Goal: Use online tool/utility: Utilize a website feature to perform a specific function

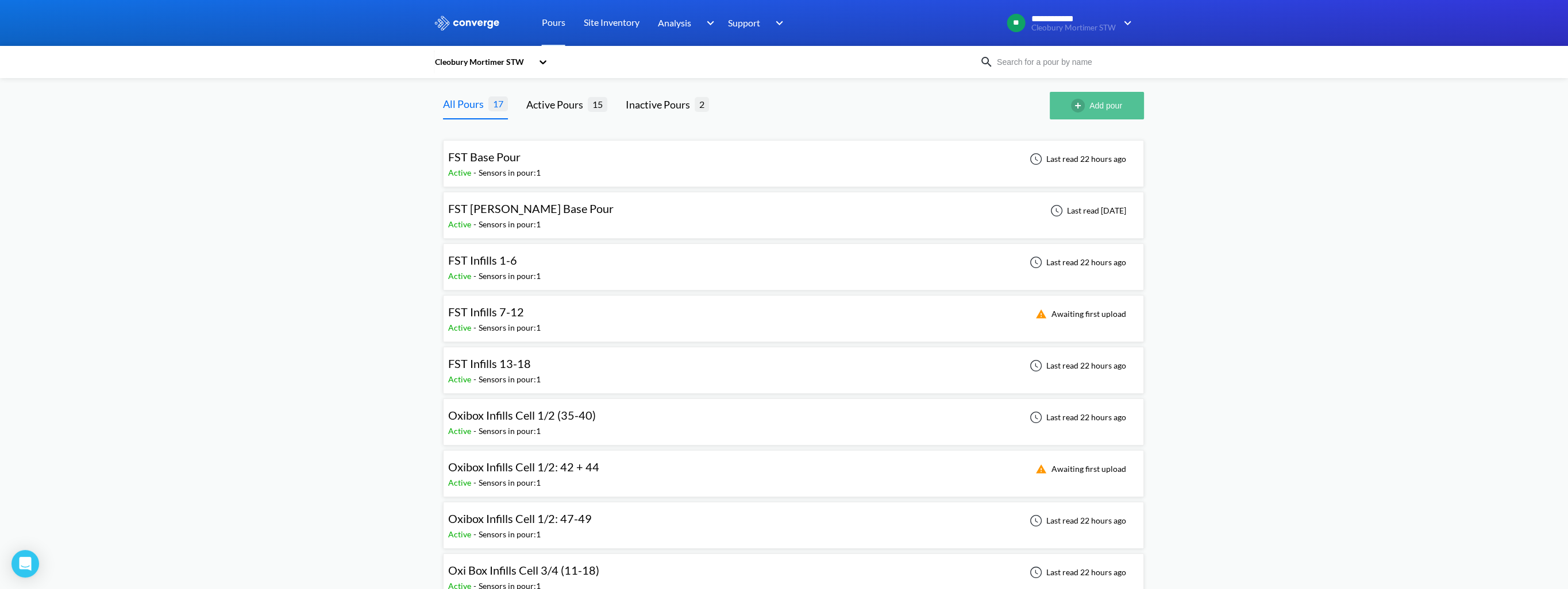
click at [1110, 93] on button "Add pour" at bounding box center [1096, 105] width 94 height 28
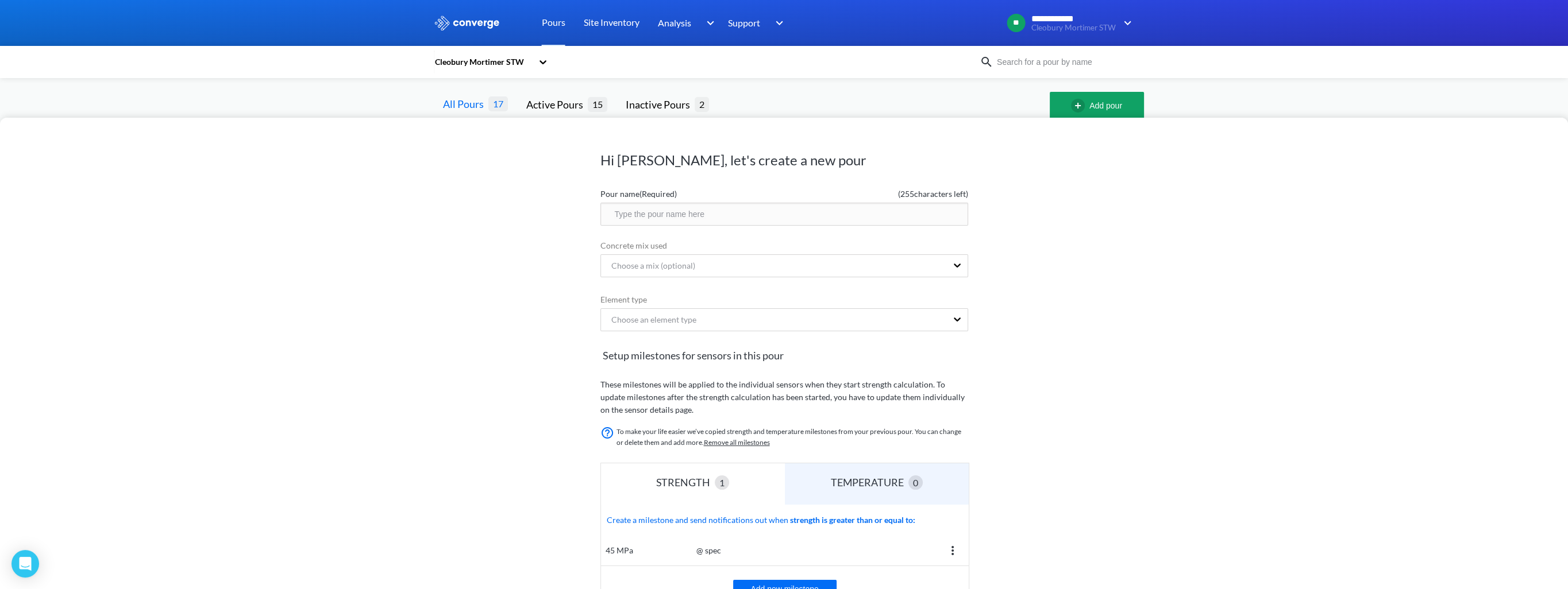
click at [736, 208] on input "text" at bounding box center [784, 214] width 368 height 23
type input "FST Coping Beam Pour 1"
click at [701, 268] on div "Choose a mix (optional)" at bounding box center [774, 266] width 346 height 22
click at [674, 298] on div "C35/45" at bounding box center [784, 296] width 368 height 22
click at [671, 325] on div "Choose an element type" at bounding box center [648, 320] width 94 height 13
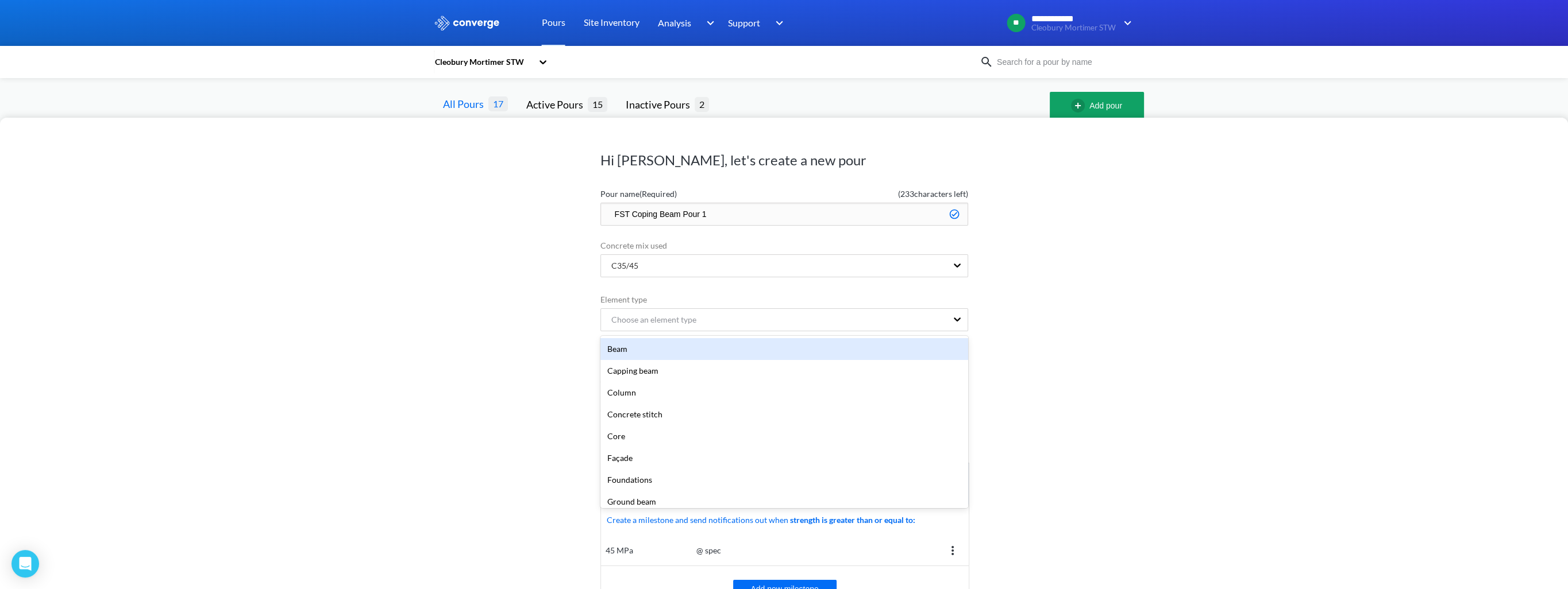
click at [614, 348] on div "Beam" at bounding box center [784, 349] width 368 height 22
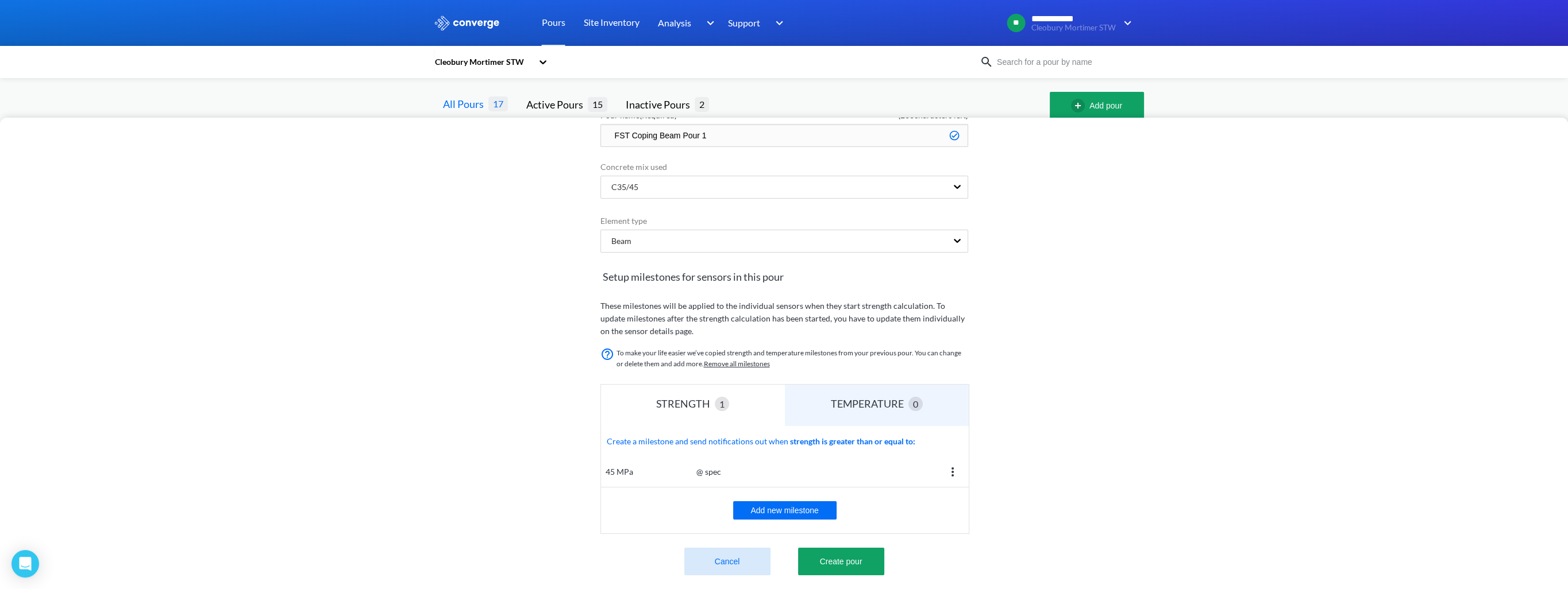
scroll to position [90, 0]
click at [854, 552] on button "Create pour" at bounding box center [842, 558] width 86 height 28
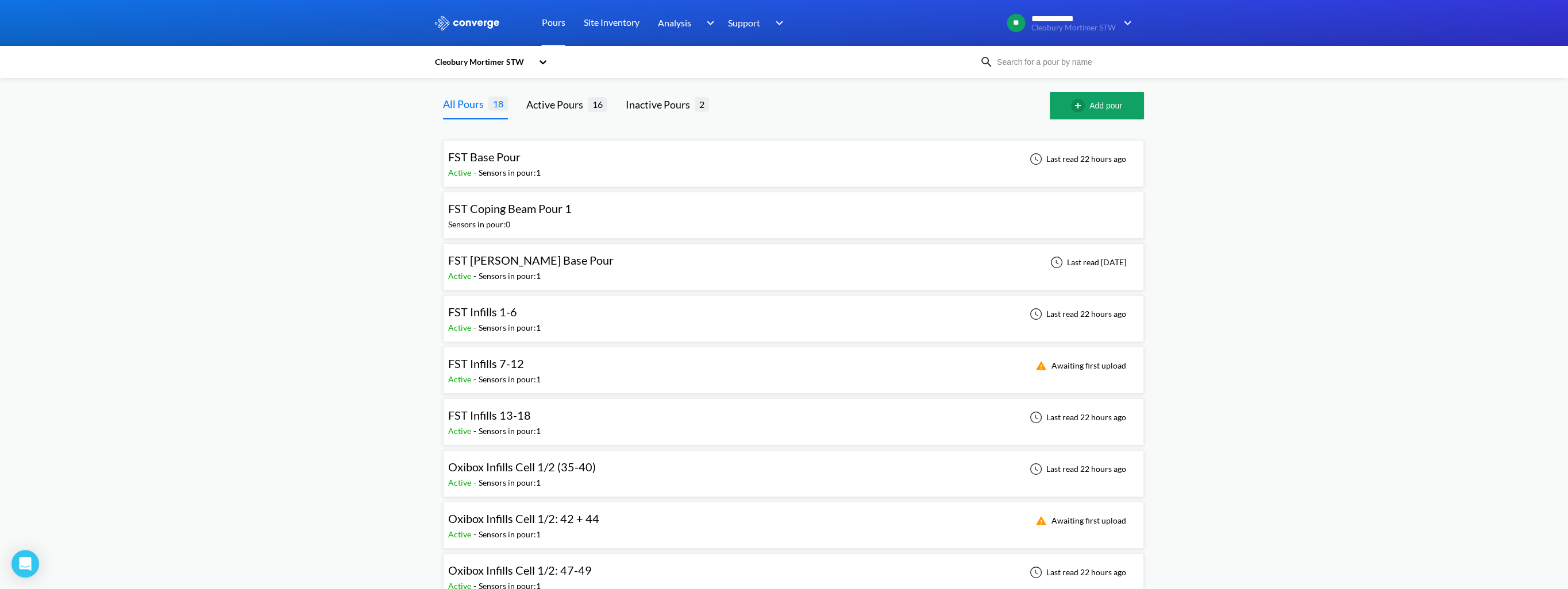
click at [472, 211] on span "FST Coping Beam Pour 1" at bounding box center [510, 208] width 124 height 14
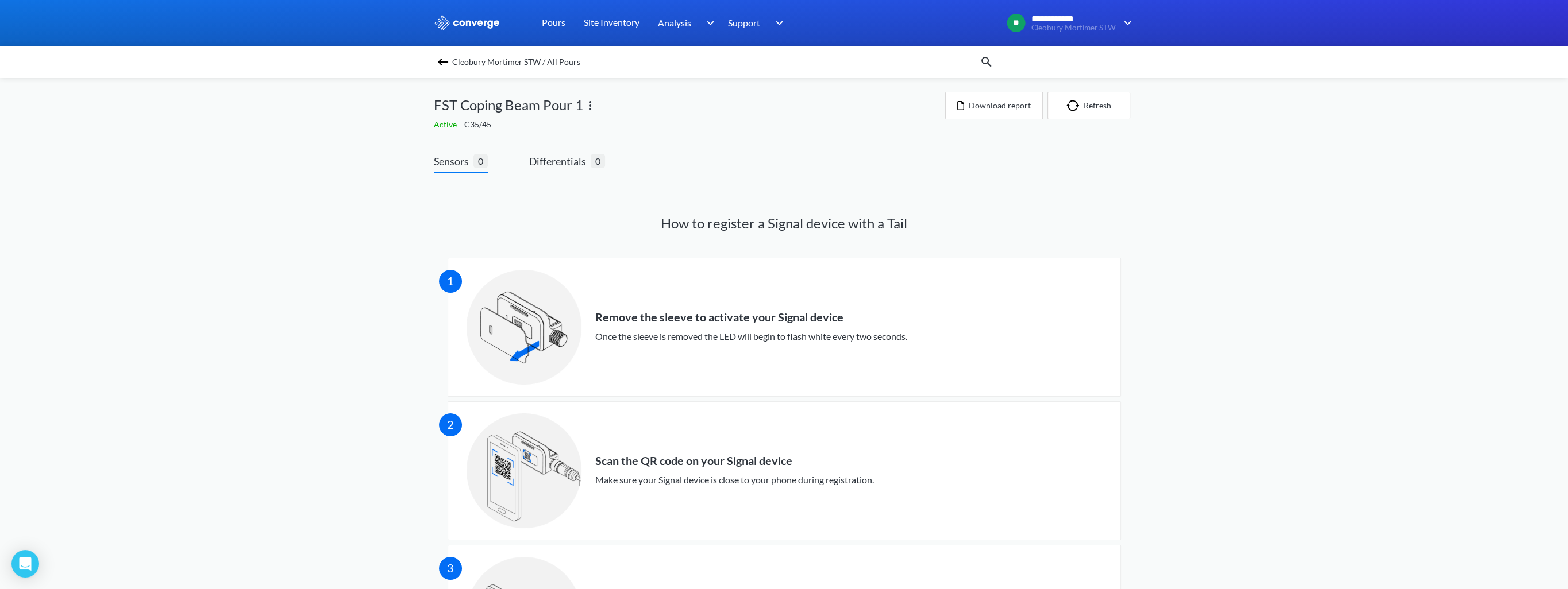
click at [591, 102] on img at bounding box center [590, 106] width 14 height 14
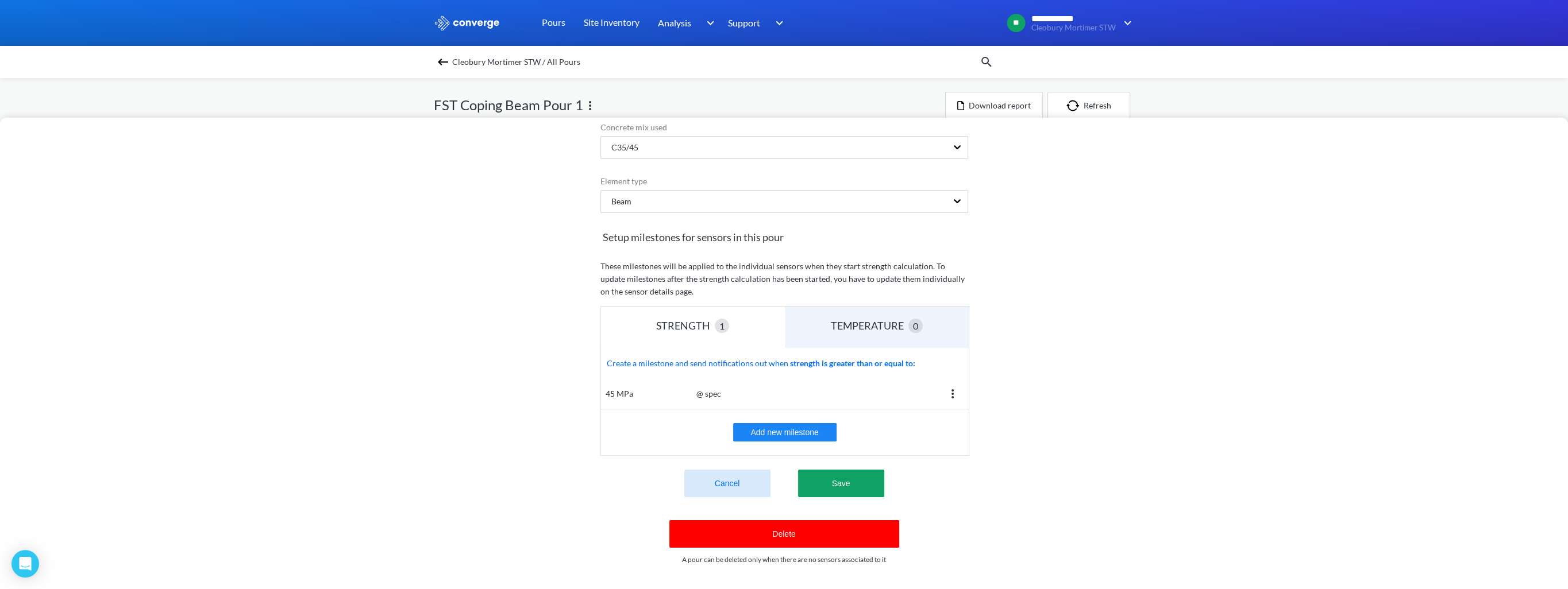
scroll to position [126, 0]
click at [784, 525] on button "Delete" at bounding box center [784, 534] width 230 height 28
